Goal: Information Seeking & Learning: Check status

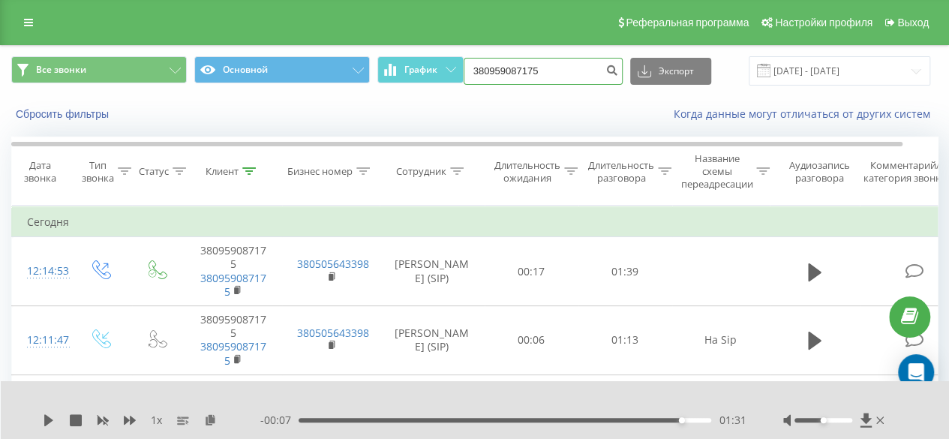
drag, startPoint x: 0, startPoint y: 0, endPoint x: 491, endPoint y: 71, distance: 495.6
click at [491, 71] on input "380959087175" at bounding box center [543, 71] width 159 height 27
paste input "0997754434"
type input "380997754434"
click at [619, 70] on button "submit" at bounding box center [612, 71] width 20 height 27
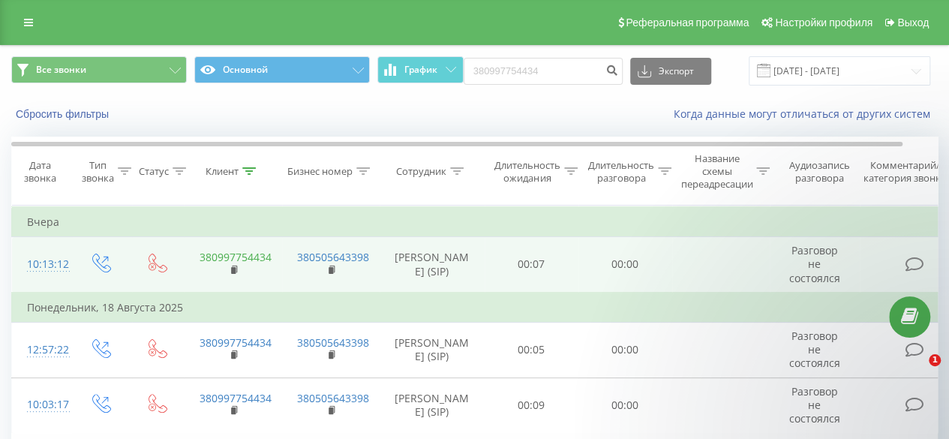
click at [222, 257] on link "380997754434" at bounding box center [236, 257] width 72 height 14
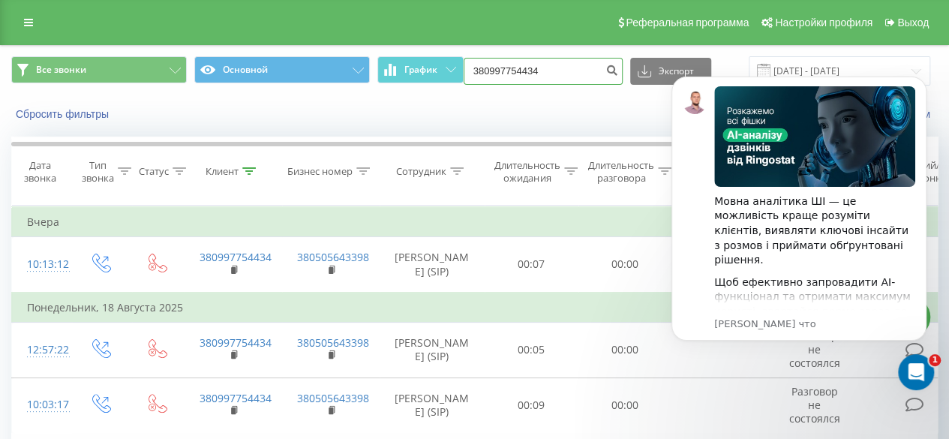
click at [563, 77] on input "380997754434" at bounding box center [543, 71] width 159 height 27
type input "3"
paste input "+380504536740"
type input "380504536740"
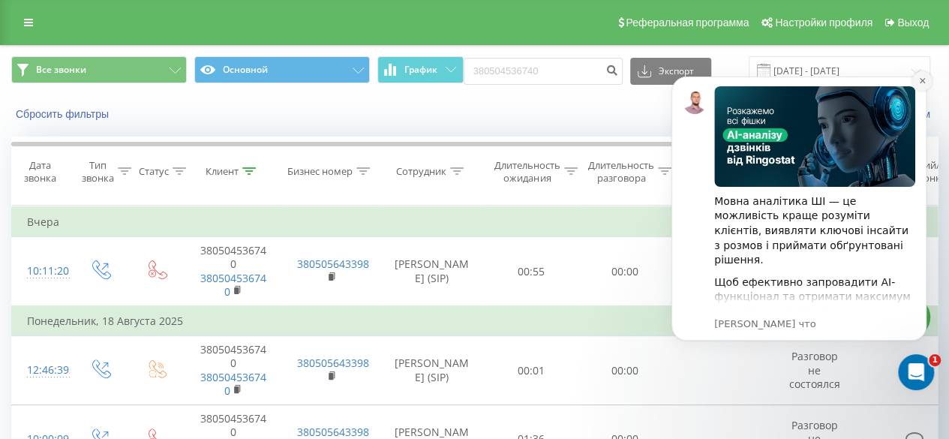
click at [921, 81] on icon "Dismiss notification" at bounding box center [922, 81] width 8 height 8
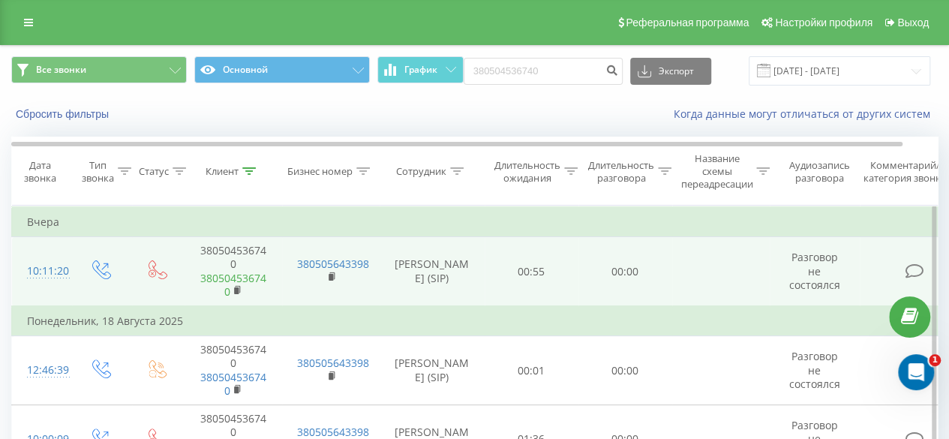
click at [231, 281] on link "380504536740" at bounding box center [233, 285] width 66 height 28
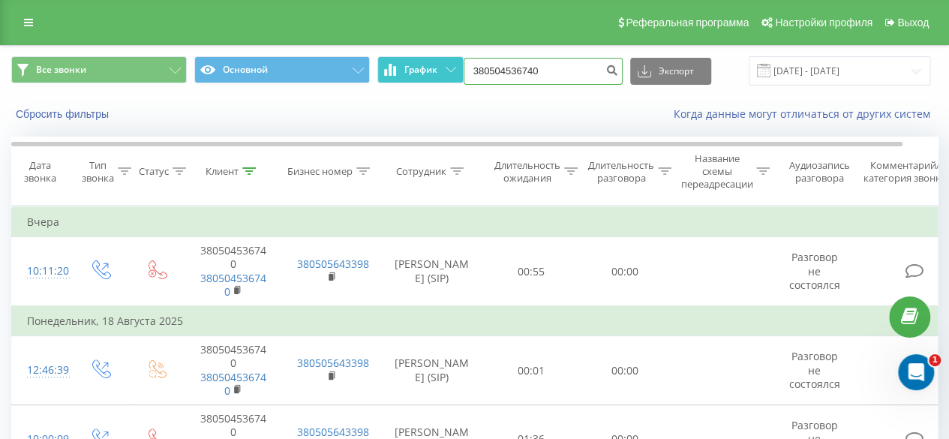
drag, startPoint x: 566, startPoint y: 68, endPoint x: 443, endPoint y: 79, distance: 123.5
click at [443, 79] on div "Все звонки Основной График 380504536740 Экспорт .csv .xls .xlsx 20.05.2025 - 20…" at bounding box center [474, 70] width 926 height 29
paste input "380665231118"
type input "380665231118"
